Goal: Task Accomplishment & Management: Use online tool/utility

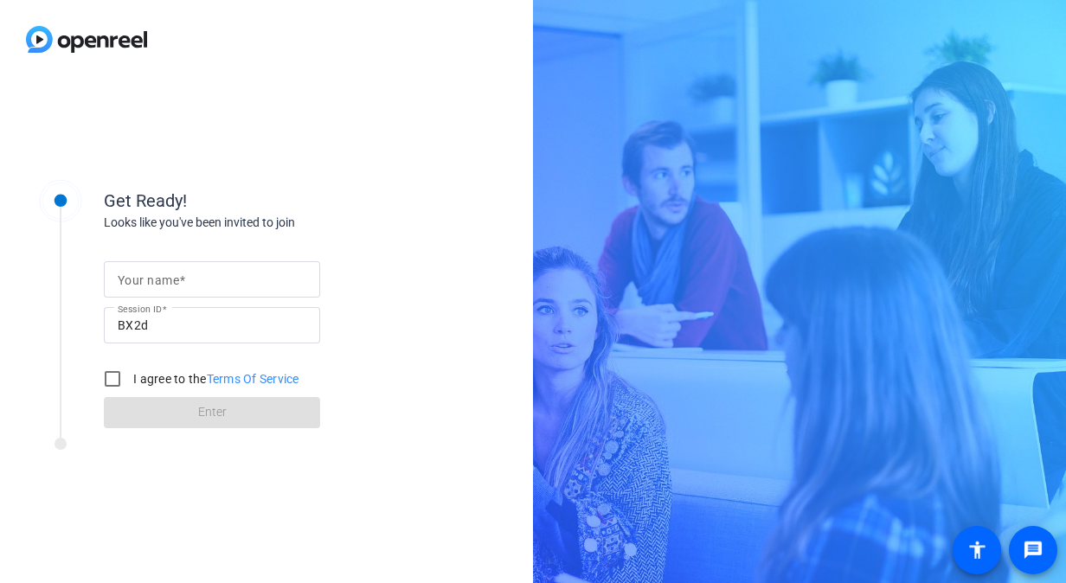
click at [157, 280] on mat-label "Your name" at bounding box center [148, 280] width 61 height 14
click at [157, 280] on input "Your name" at bounding box center [212, 279] width 189 height 21
click at [225, 332] on input "BX2d" at bounding box center [212, 325] width 189 height 21
click at [206, 279] on input "Your name" at bounding box center [212, 279] width 189 height 21
click at [208, 279] on input "[PERSON_NAME]" at bounding box center [212, 279] width 189 height 21
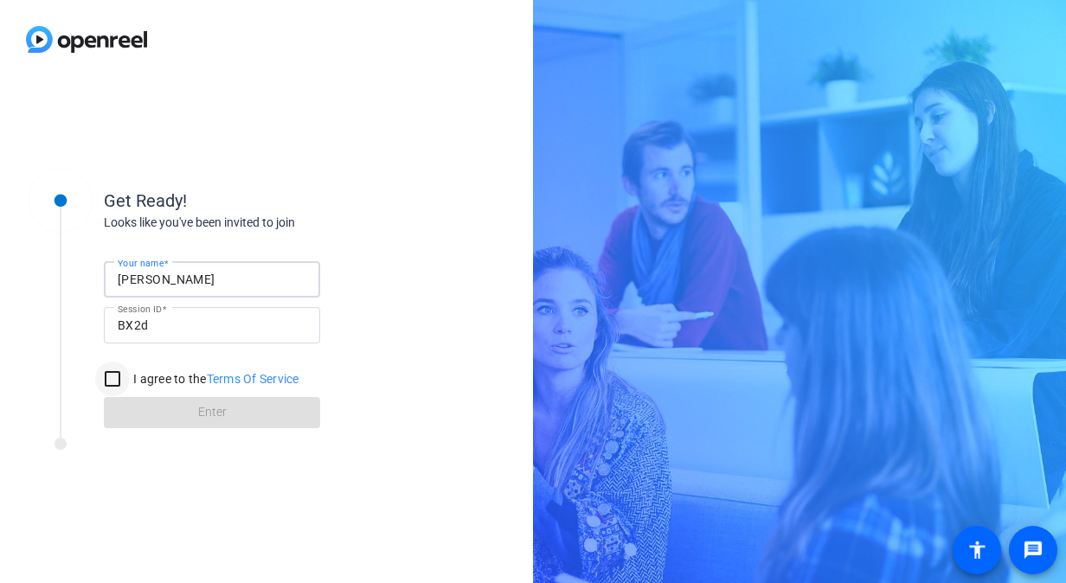
type input "[PERSON_NAME]"
click at [111, 379] on input "I agree to the Terms Of Service" at bounding box center [112, 379] width 35 height 35
checkbox input "true"
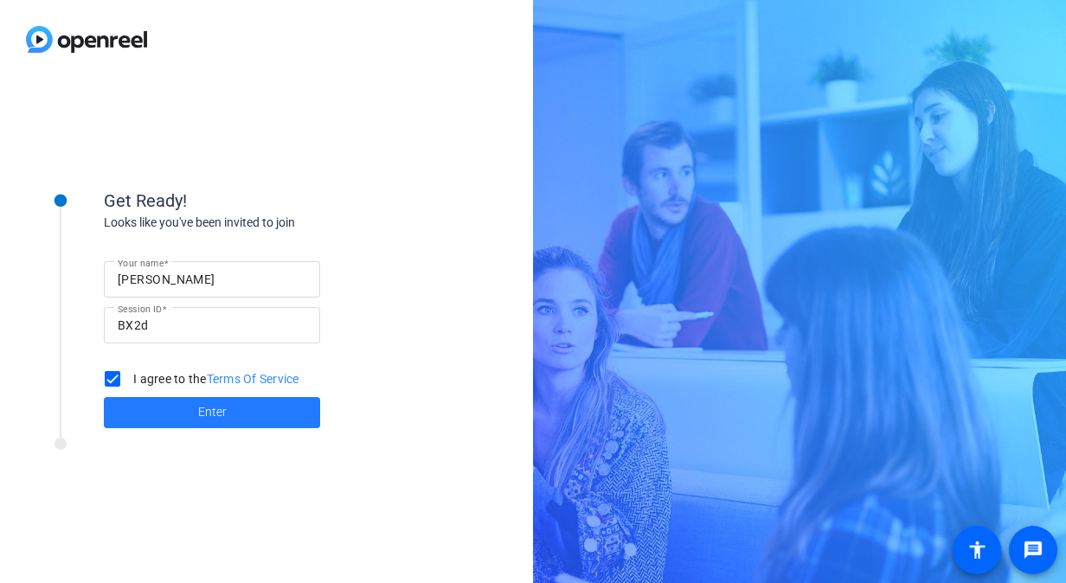
click at [163, 415] on span at bounding box center [212, 413] width 216 height 42
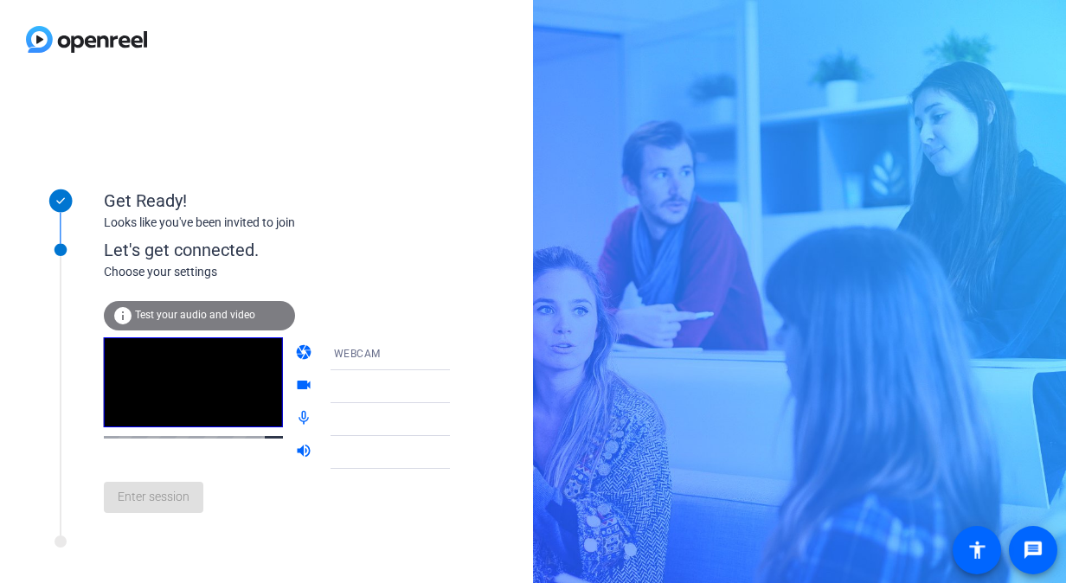
click at [373, 280] on div "Choose your settings" at bounding box center [295, 272] width 382 height 18
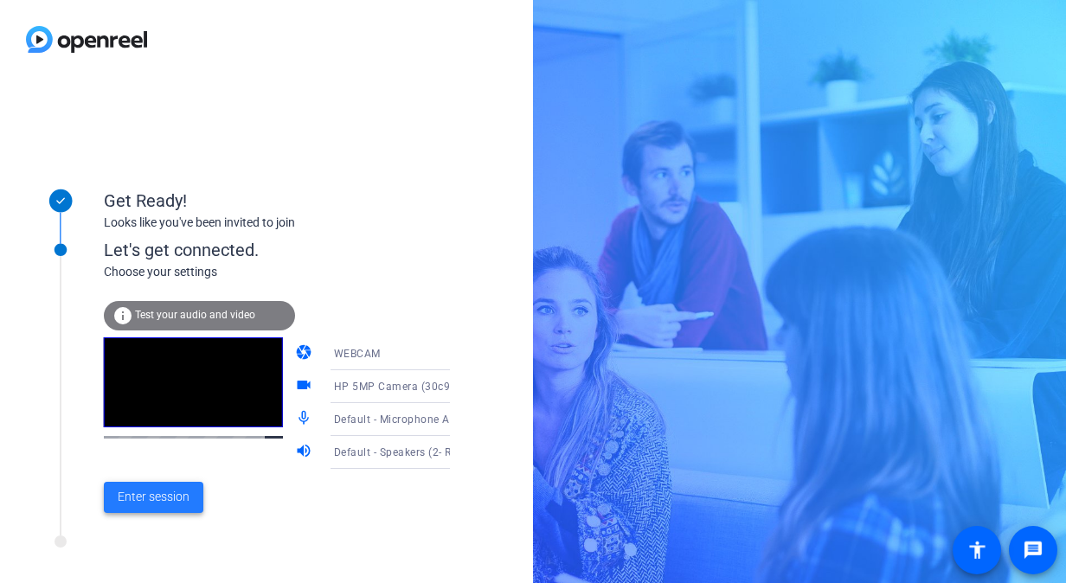
click at [142, 491] on span "Enter session" at bounding box center [154, 497] width 72 height 18
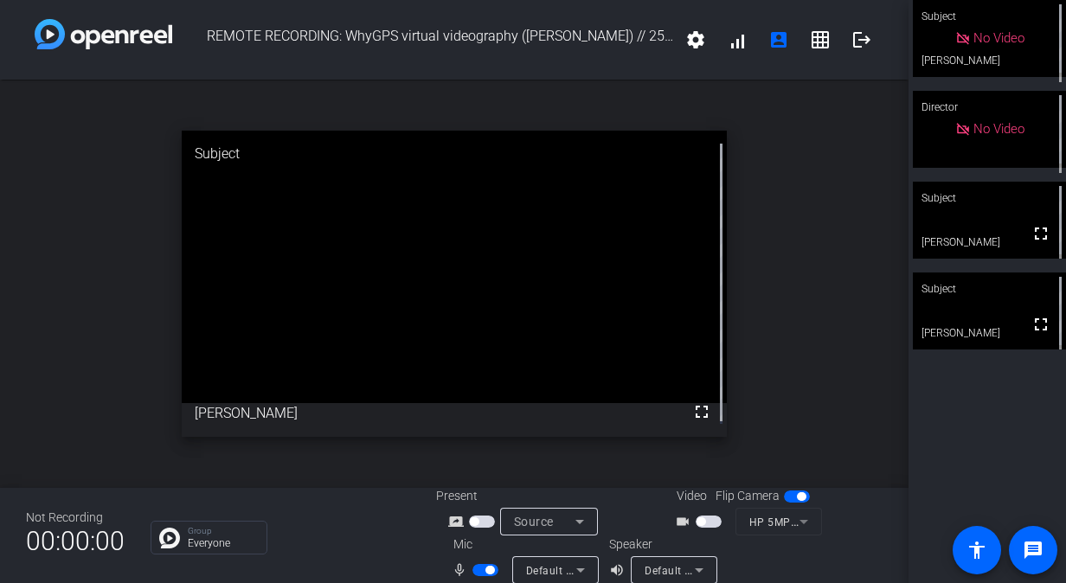
click at [483, 572] on span "button" at bounding box center [485, 570] width 26 height 12
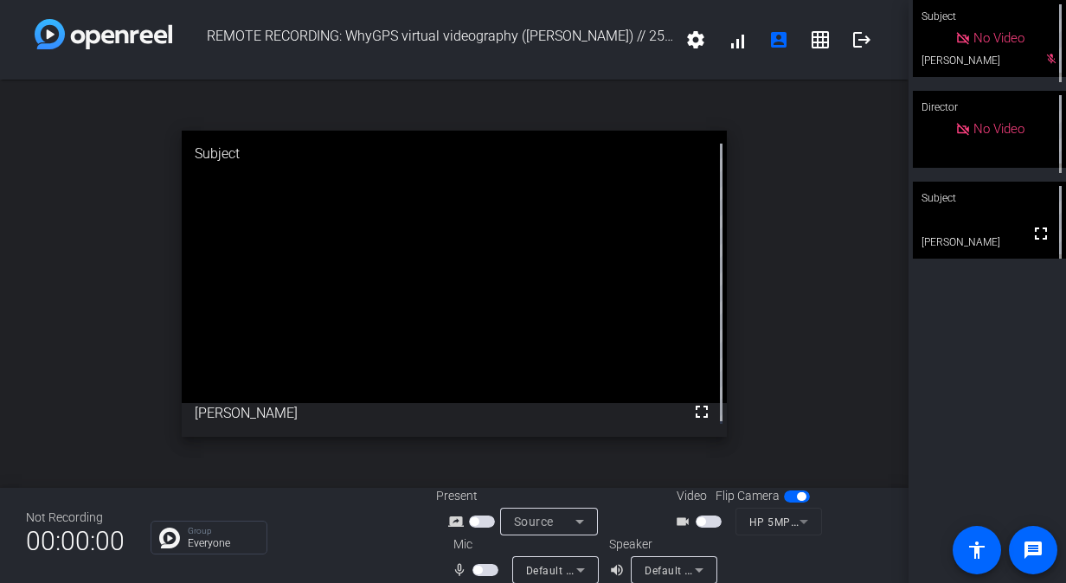
click at [483, 572] on span "button" at bounding box center [485, 570] width 26 height 12
click at [472, 573] on span "button" at bounding box center [485, 570] width 26 height 12
click at [476, 566] on span "button" at bounding box center [477, 570] width 9 height 9
click at [486, 568] on span "button" at bounding box center [489, 570] width 9 height 9
click at [973, 315] on div "Subject No Video [PERSON_NAME] mic_off_outline Director No Video mic_off_outlin…" at bounding box center [986, 291] width 157 height 583
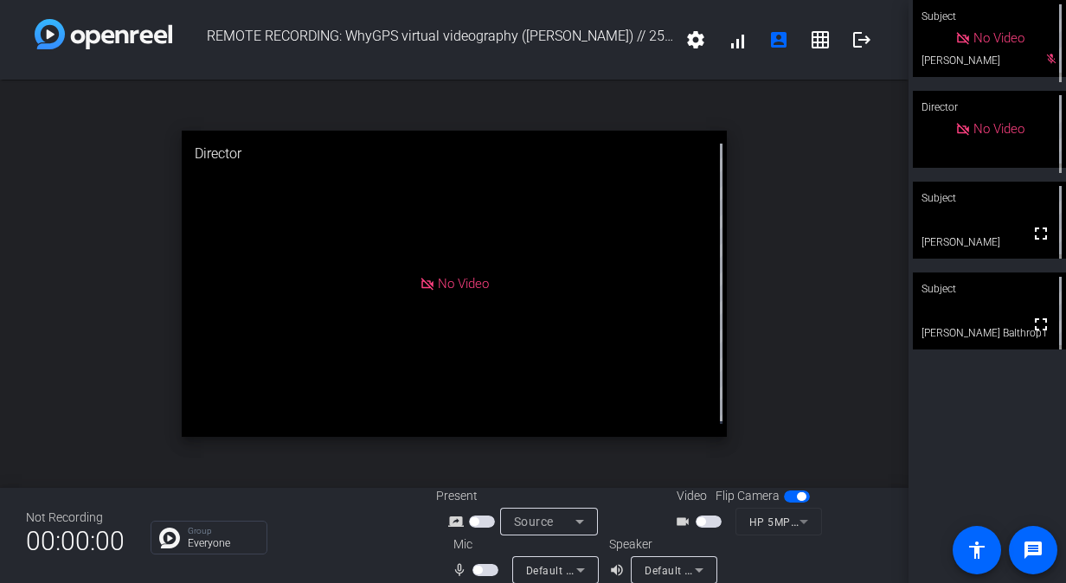
click at [485, 571] on span "button" at bounding box center [485, 570] width 26 height 12
click at [485, 571] on span "button" at bounding box center [489, 570] width 9 height 9
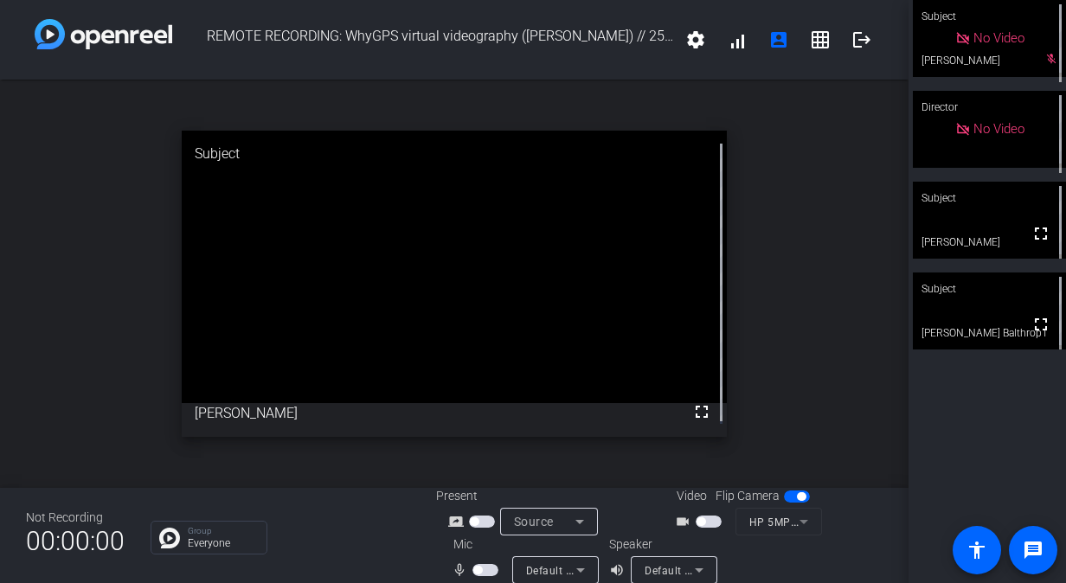
click at [485, 571] on span "button" at bounding box center [485, 570] width 26 height 12
click at [478, 567] on span "button" at bounding box center [485, 570] width 26 height 12
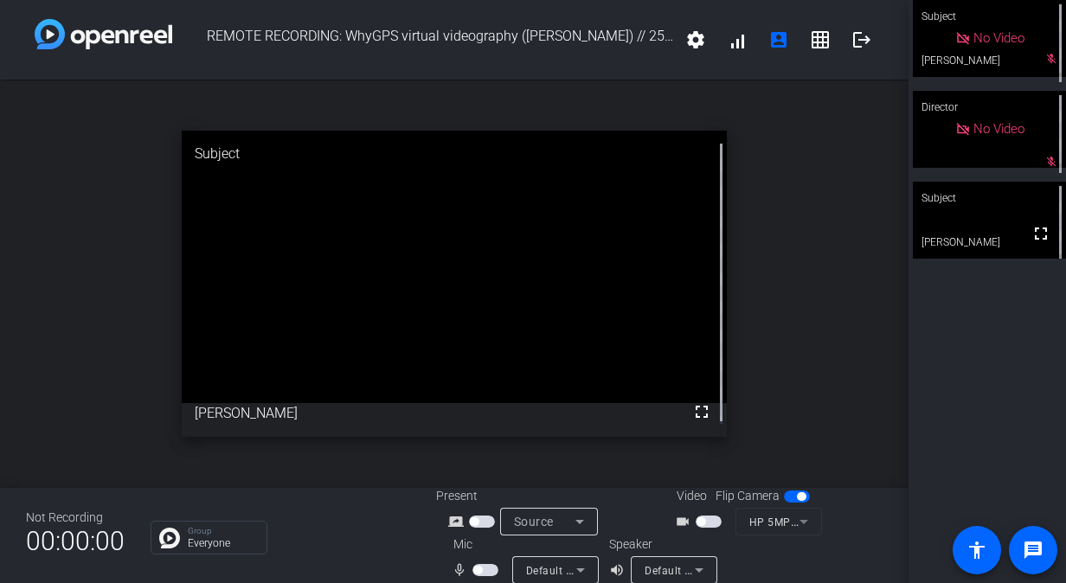
drag, startPoint x: 478, startPoint y: 567, endPoint x: 694, endPoint y: 81, distance: 531.0
click at [694, 81] on div "REMOTE RECORDING: WhyGPS virtual videography ([PERSON_NAME]) // 2504-11516-CS s…" at bounding box center [454, 291] width 908 height 583
click at [481, 570] on span "button" at bounding box center [485, 570] width 26 height 12
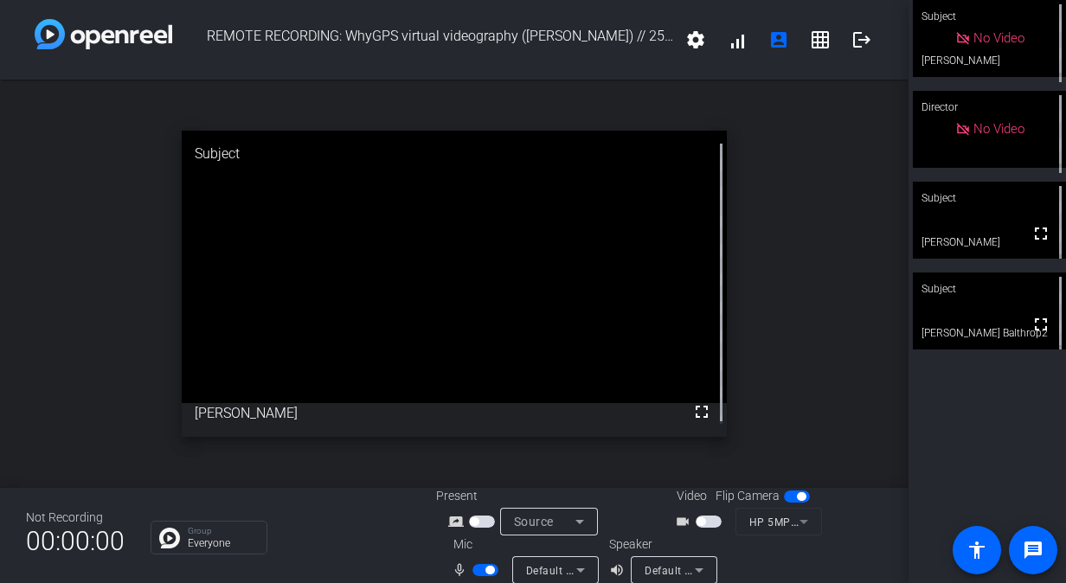
click at [773, 90] on div "open_in_new Subject fullscreen [PERSON_NAME]" at bounding box center [454, 284] width 908 height 408
click at [815, 251] on div "open_in_new Subject fullscreen [PERSON_NAME] Balthrop2" at bounding box center [454, 284] width 908 height 408
click at [485, 568] on span "button" at bounding box center [489, 570] width 9 height 9
click at [483, 568] on span "button" at bounding box center [485, 570] width 26 height 12
click at [485, 568] on span "button" at bounding box center [489, 570] width 9 height 9
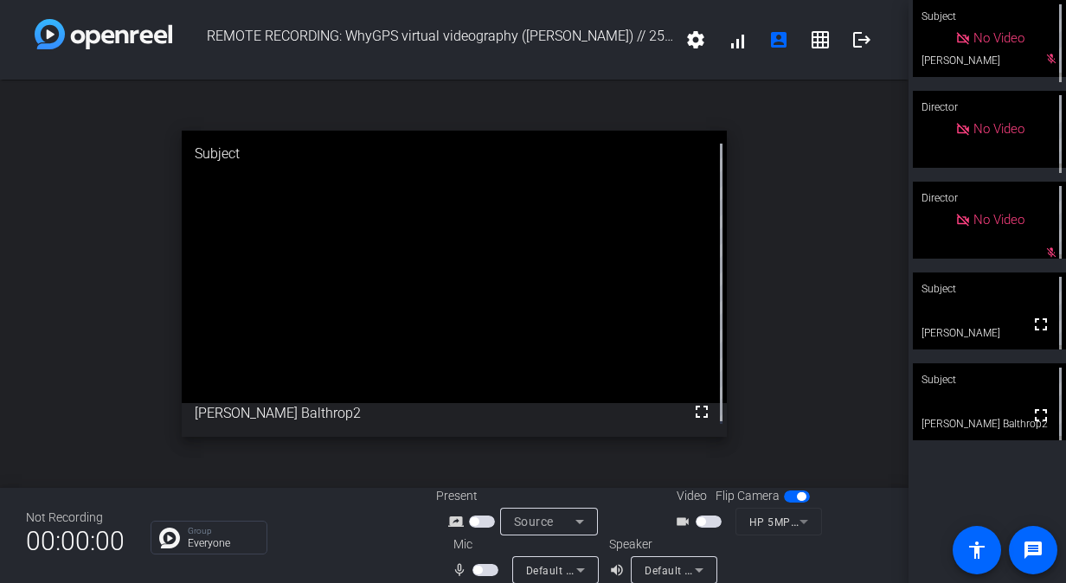
click at [481, 571] on span "button" at bounding box center [485, 570] width 26 height 12
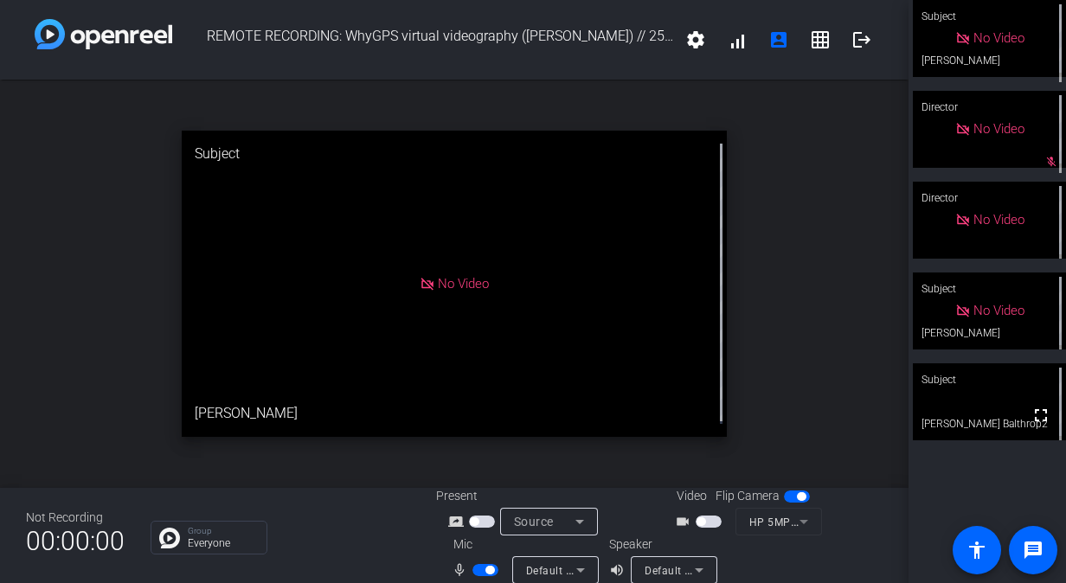
click at [481, 573] on span "button" at bounding box center [485, 570] width 26 height 12
click at [476, 566] on span "button" at bounding box center [477, 570] width 9 height 9
click at [476, 566] on span "button" at bounding box center [485, 570] width 26 height 12
click at [478, 570] on span "button" at bounding box center [477, 570] width 9 height 9
click at [478, 570] on span "button" at bounding box center [485, 570] width 26 height 12
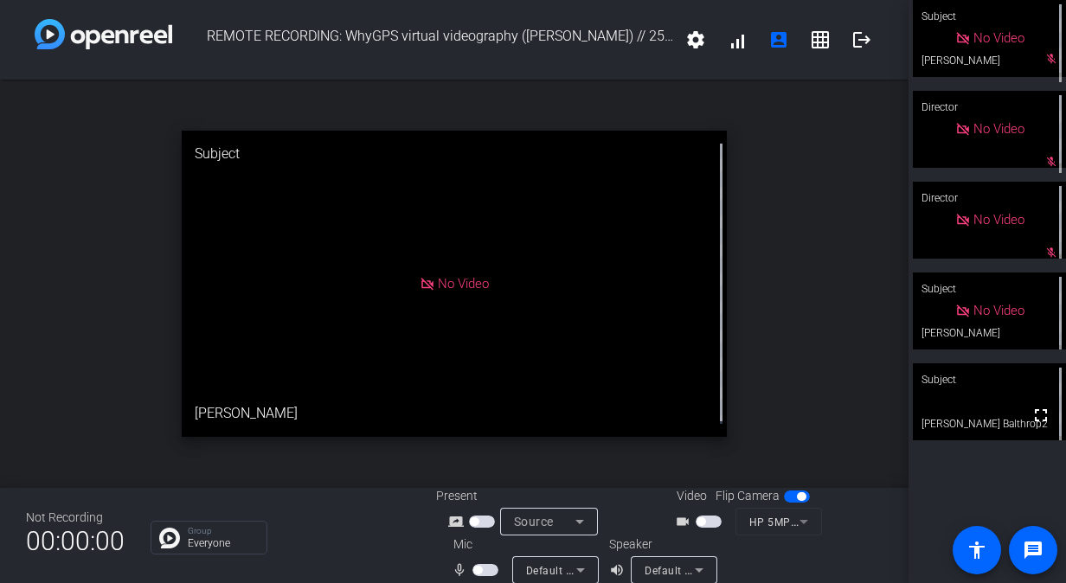
click at [480, 571] on span "button" at bounding box center [477, 570] width 9 height 9
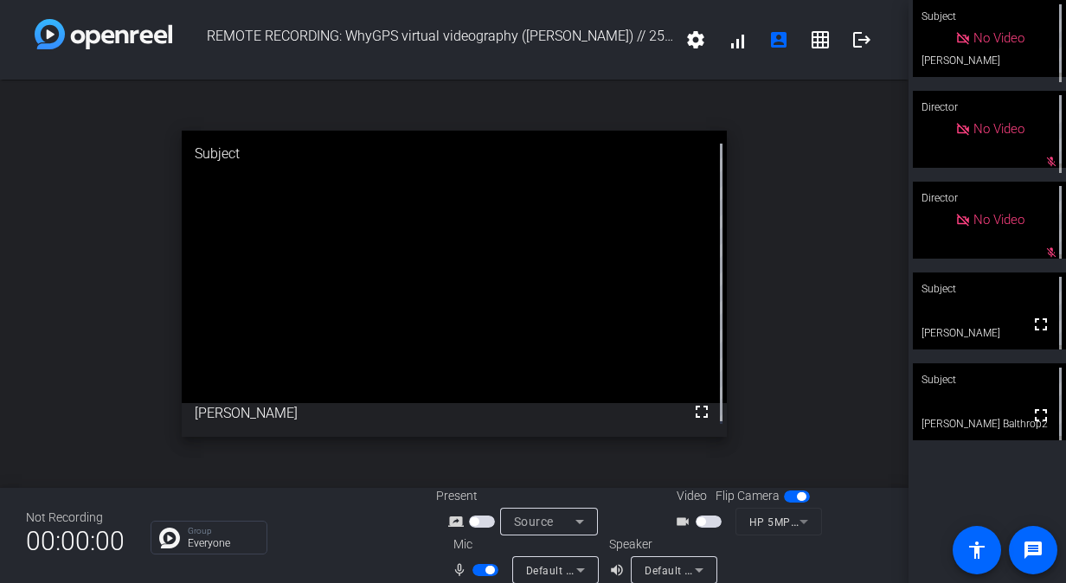
click at [480, 571] on span "button" at bounding box center [485, 570] width 26 height 12
click at [480, 571] on span "button" at bounding box center [477, 570] width 9 height 9
click at [480, 571] on span "button" at bounding box center [485, 570] width 26 height 12
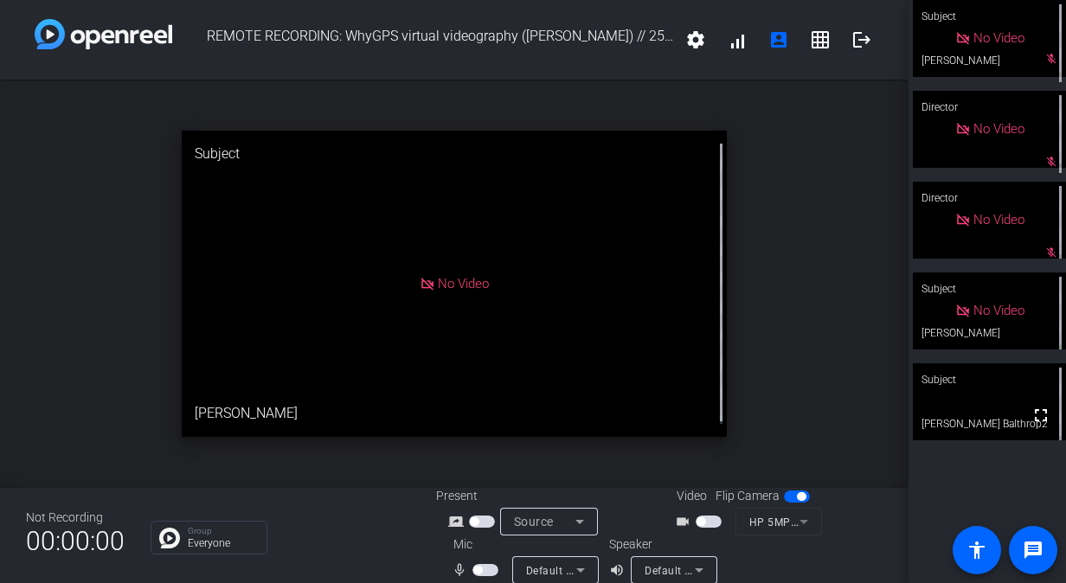
click at [478, 573] on span "button" at bounding box center [477, 570] width 9 height 9
click at [476, 565] on span "button" at bounding box center [485, 570] width 26 height 12
click at [478, 568] on span "button" at bounding box center [477, 570] width 9 height 9
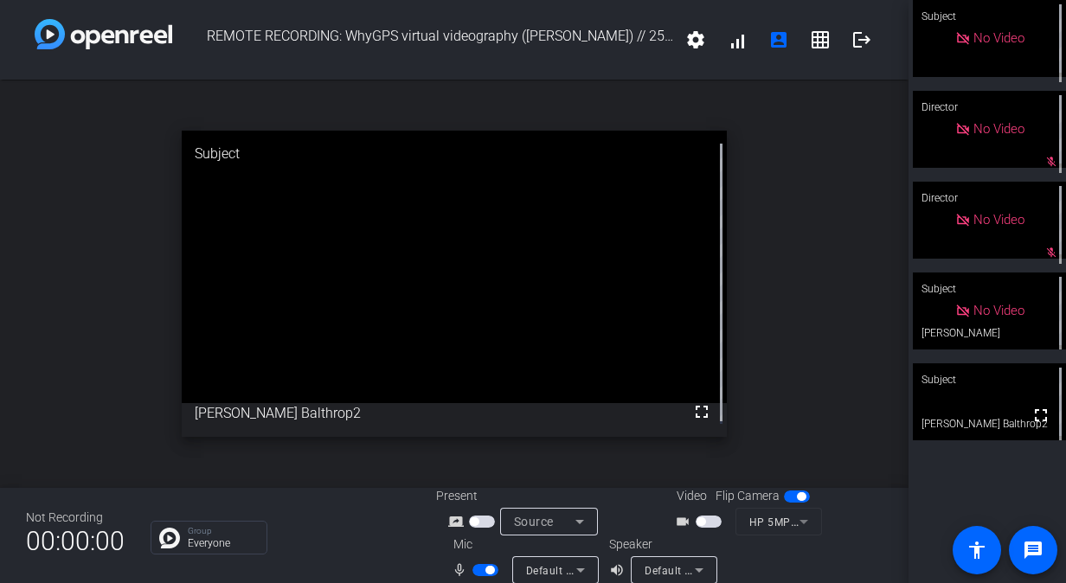
click at [476, 571] on span "button" at bounding box center [485, 570] width 26 height 12
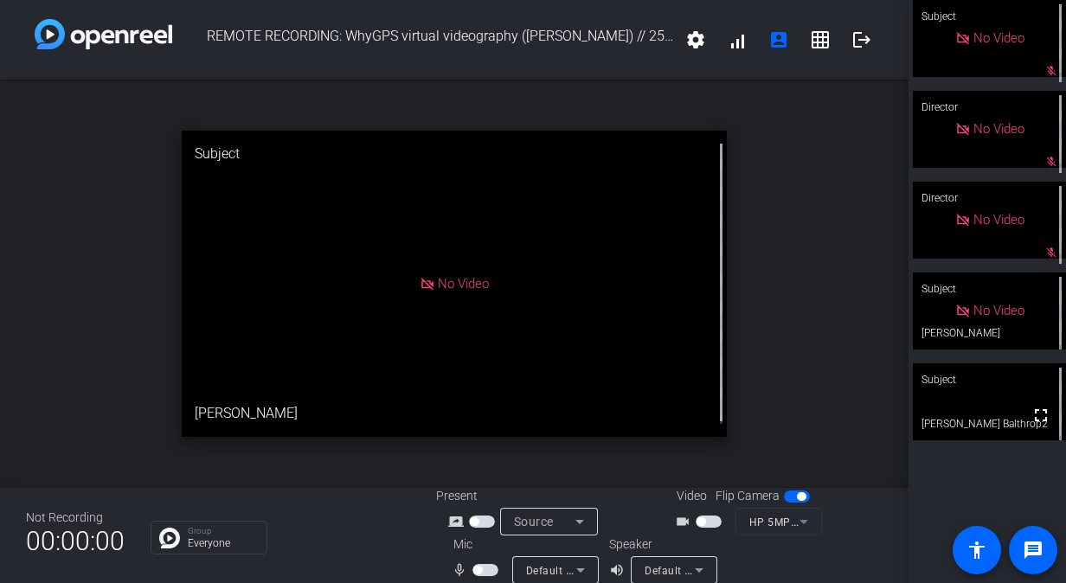
click at [476, 571] on span "button" at bounding box center [477, 570] width 9 height 9
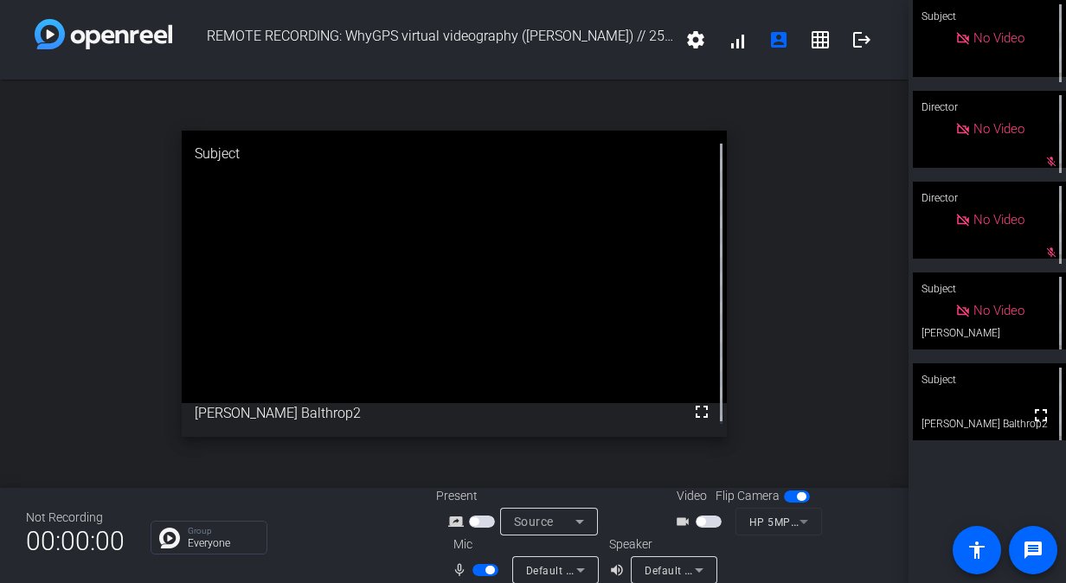
click at [476, 571] on span "button" at bounding box center [485, 570] width 26 height 12
click at [476, 571] on span "button" at bounding box center [477, 570] width 9 height 9
click at [485, 568] on span "button" at bounding box center [489, 570] width 9 height 9
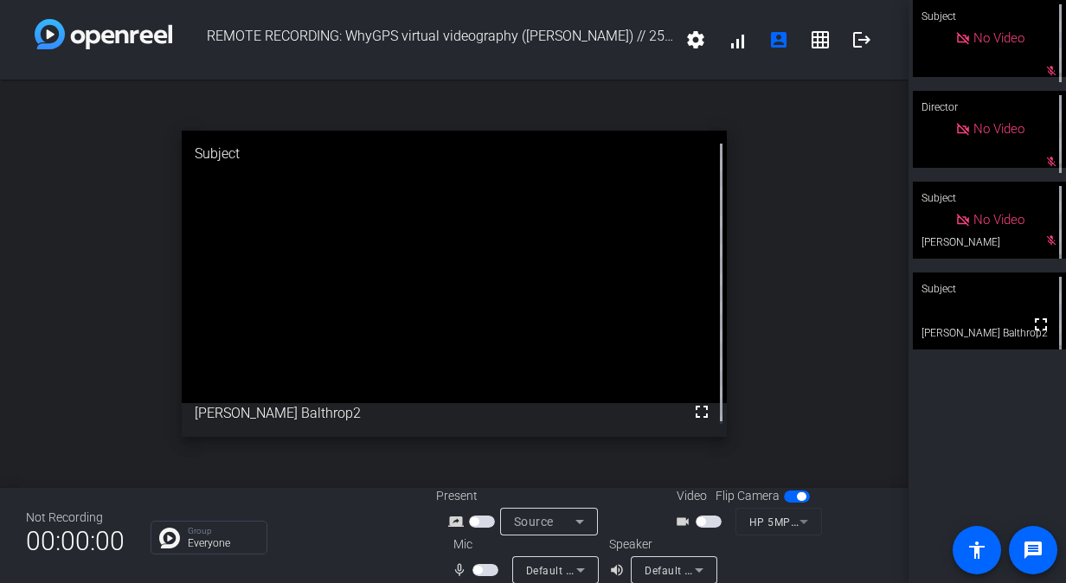
click at [478, 566] on span "button" at bounding box center [477, 570] width 9 height 9
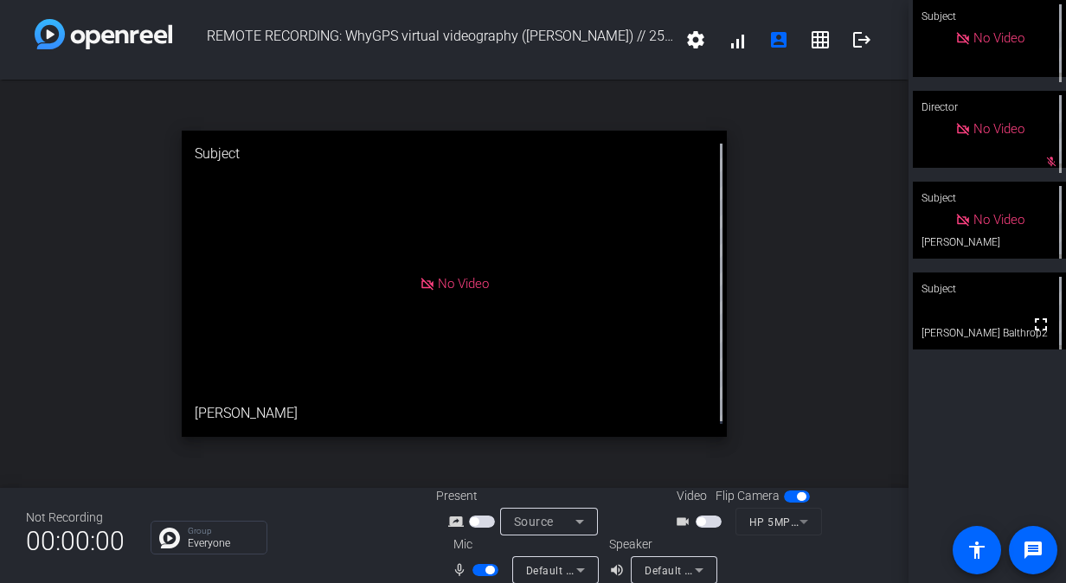
click at [479, 568] on span "button" at bounding box center [485, 570] width 26 height 12
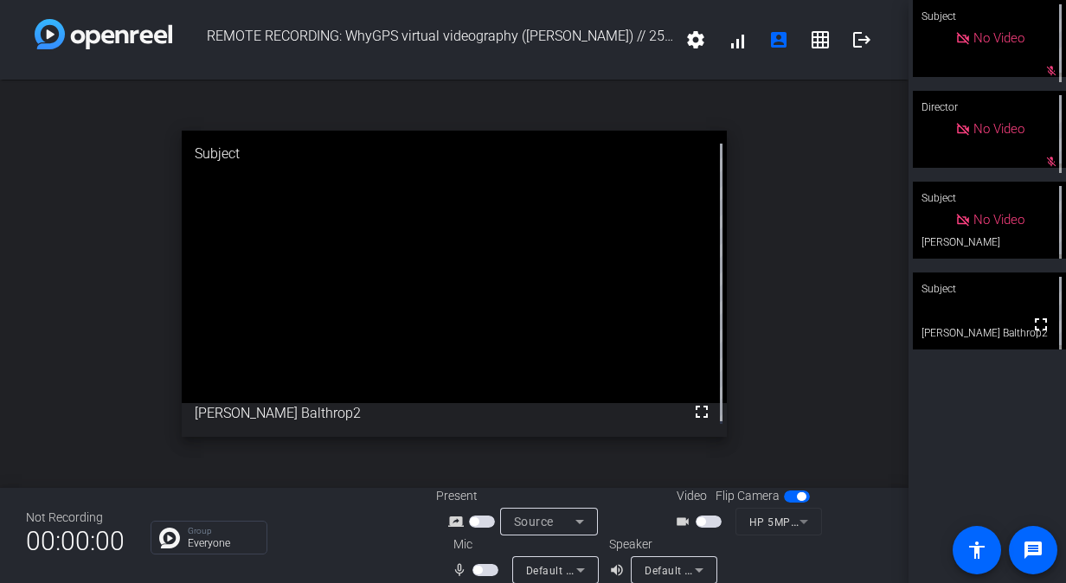
click at [479, 568] on span "button" at bounding box center [477, 570] width 9 height 9
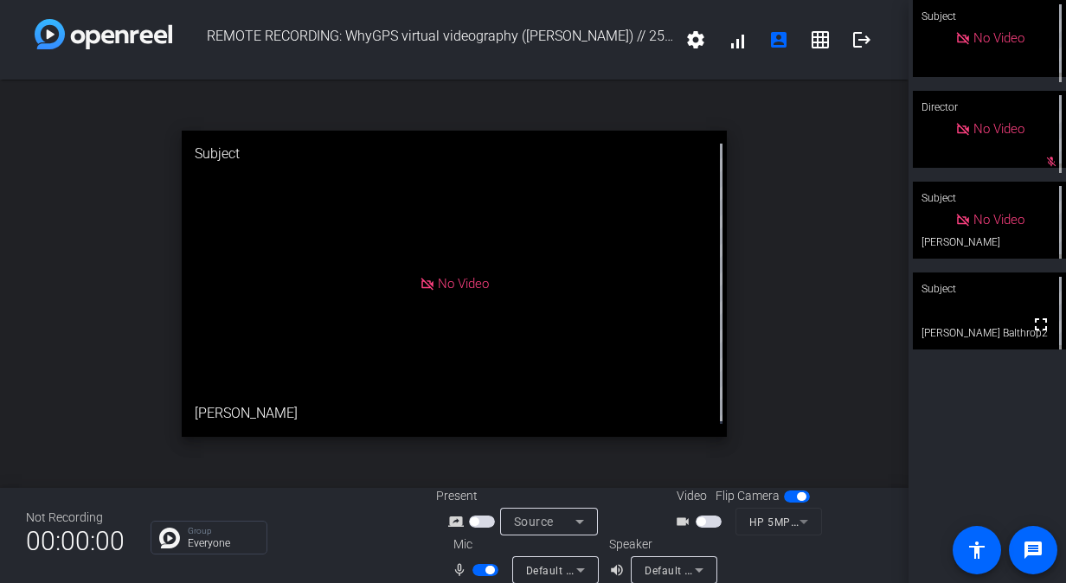
click at [485, 563] on mat-slide-toggle at bounding box center [486, 570] width 29 height 18
click at [479, 569] on span "button" at bounding box center [485, 570] width 26 height 12
click at [479, 569] on span "button" at bounding box center [477, 570] width 9 height 9
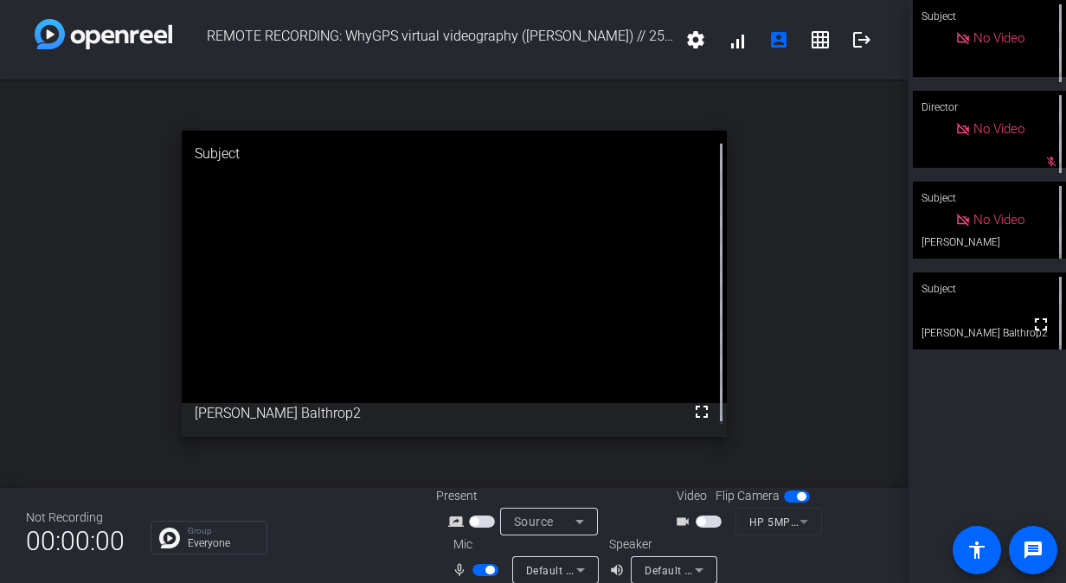
click at [479, 569] on span "button" at bounding box center [485, 570] width 26 height 12
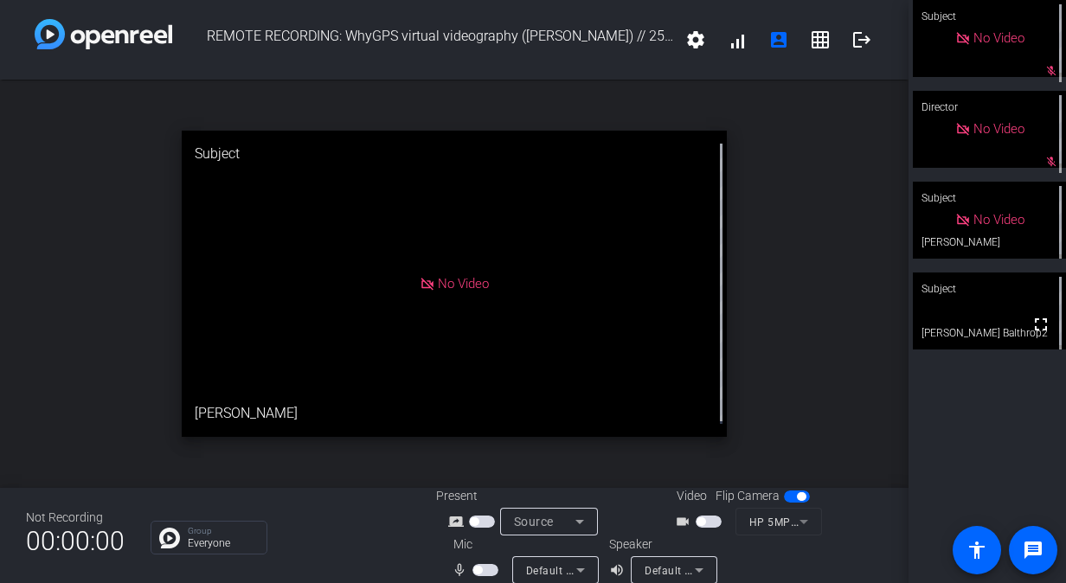
click at [479, 567] on span "button" at bounding box center [477, 570] width 9 height 9
click at [479, 567] on span "button" at bounding box center [485, 570] width 26 height 12
click at [485, 565] on span "button" at bounding box center [485, 570] width 26 height 12
